Goal: Book appointment/travel/reservation

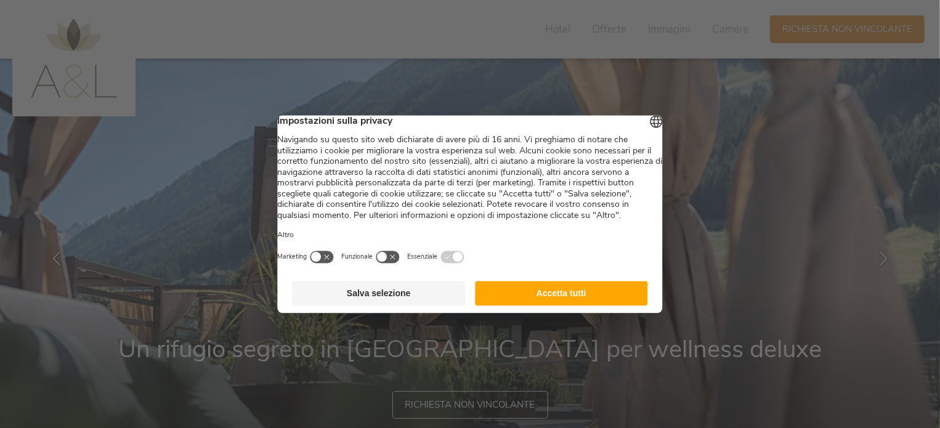
click at [544, 305] on button "Accetta tutti" at bounding box center [561, 293] width 173 height 25
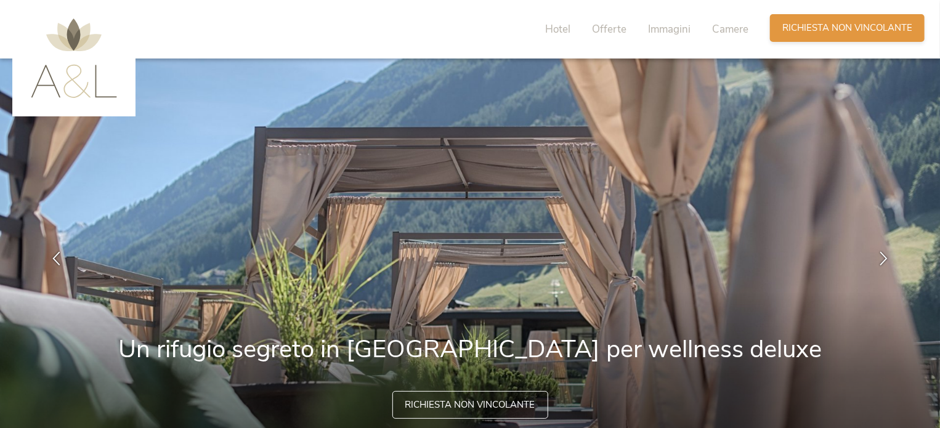
click at [851, 30] on span "Richiesta non vincolante" at bounding box center [847, 28] width 130 height 13
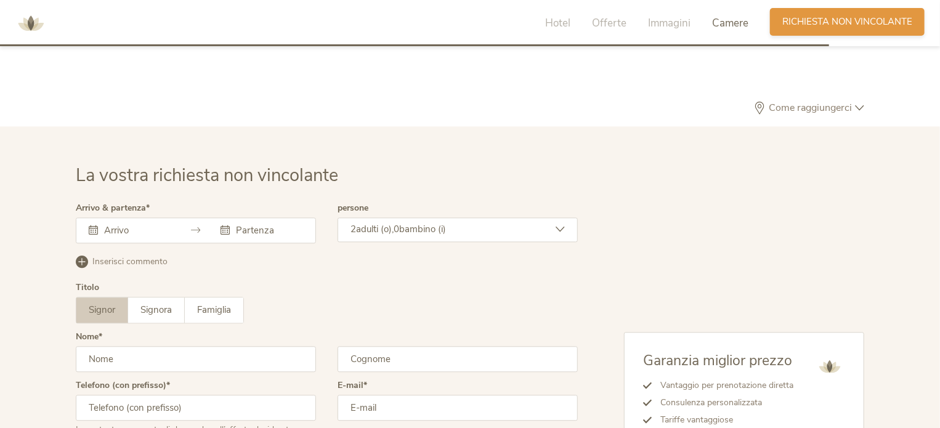
scroll to position [3739, 0]
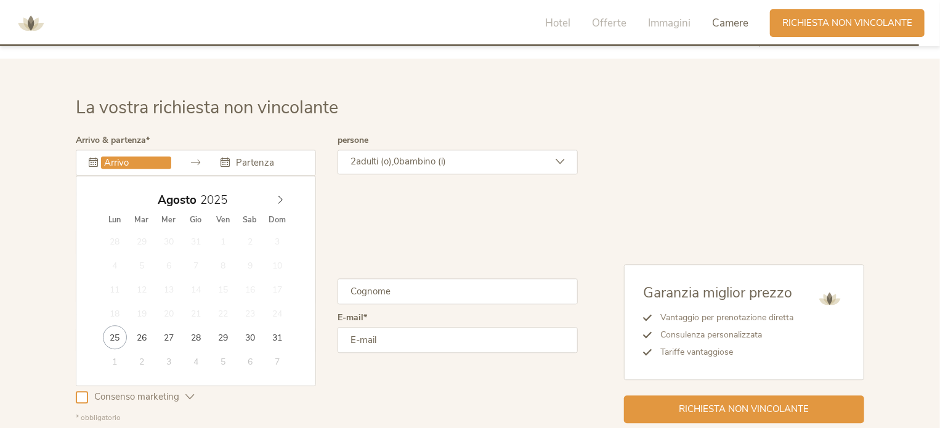
click at [108, 156] on input "text" at bounding box center [136, 162] width 70 height 12
click at [279, 195] on icon at bounding box center [280, 199] width 9 height 9
click at [279, 188] on span at bounding box center [280, 196] width 21 height 17
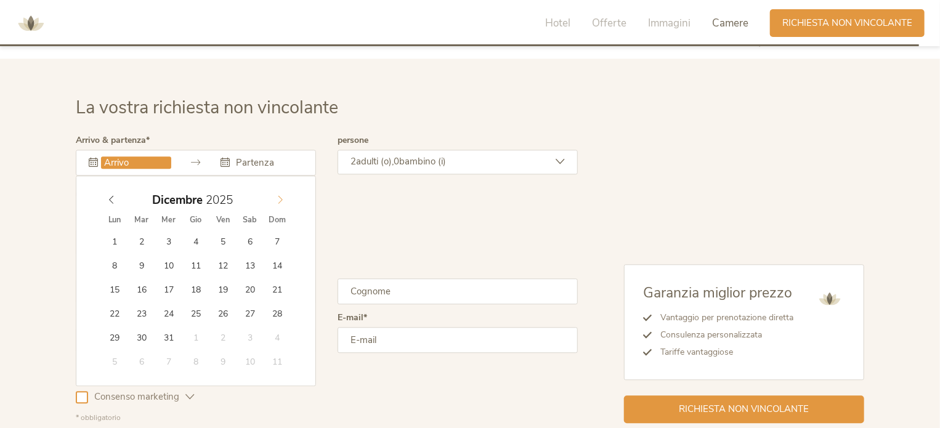
type input "2026"
click at [279, 188] on span at bounding box center [280, 196] width 21 height 17
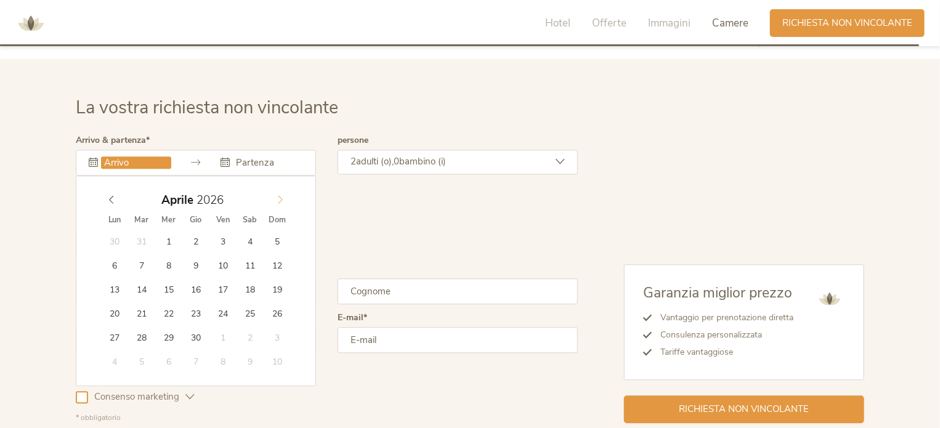
click at [279, 188] on span at bounding box center [280, 196] width 21 height 17
type input "[DATE]"
type input "2026"
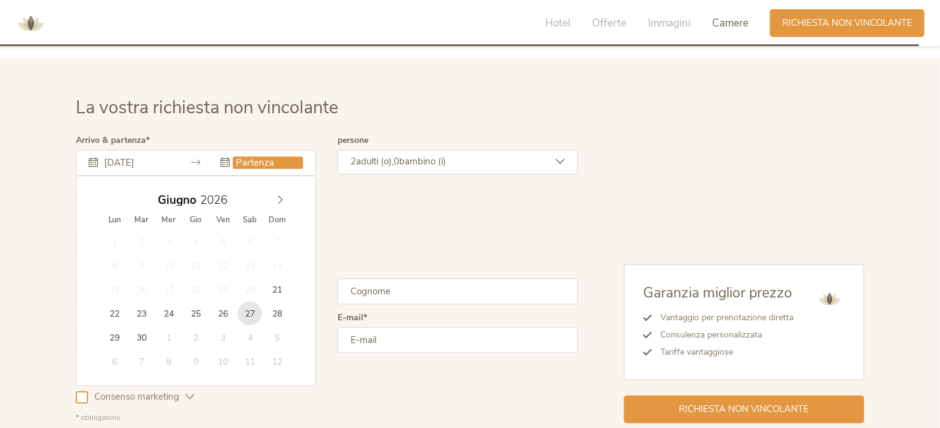
type input "[DATE]"
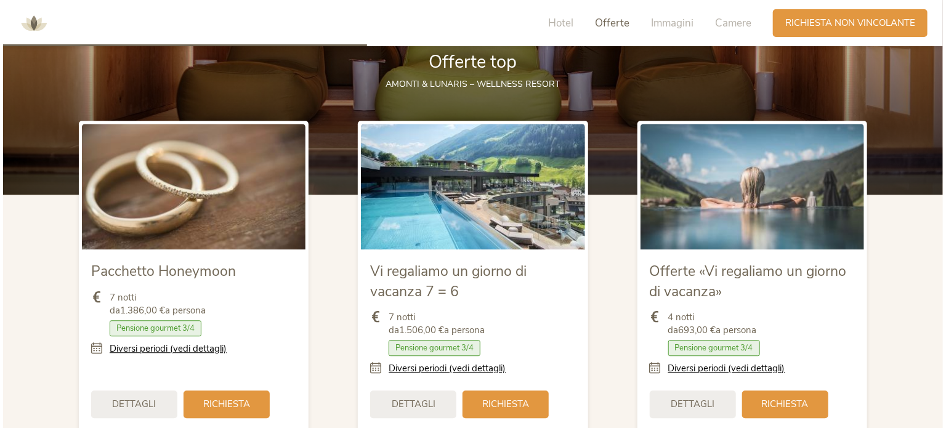
scroll to position [1482, 0]
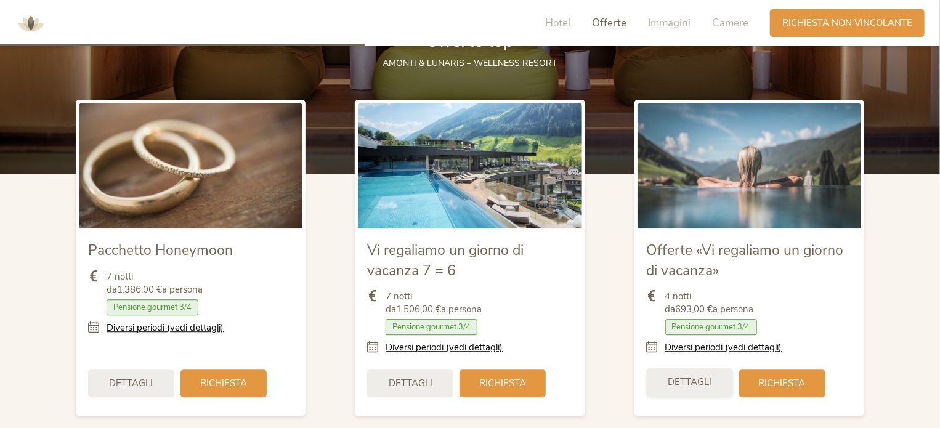
click at [707, 376] on span "Dettagli" at bounding box center [690, 382] width 44 height 13
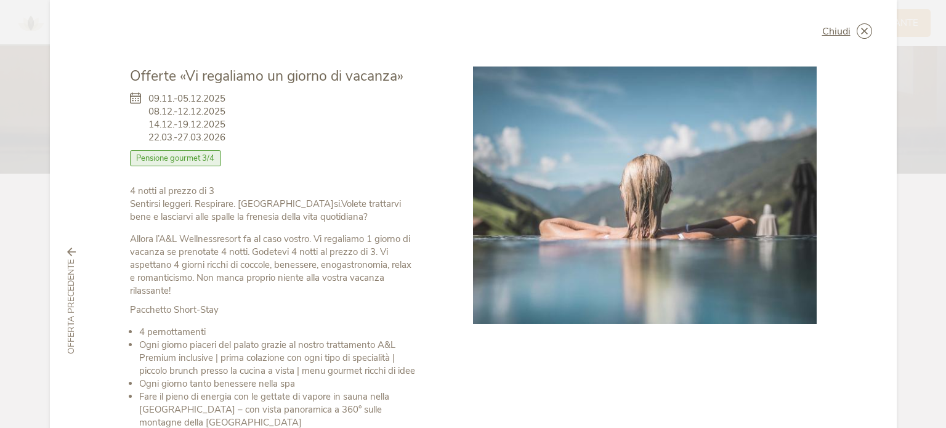
scroll to position [0, 0]
